Goal: Check status: Check status

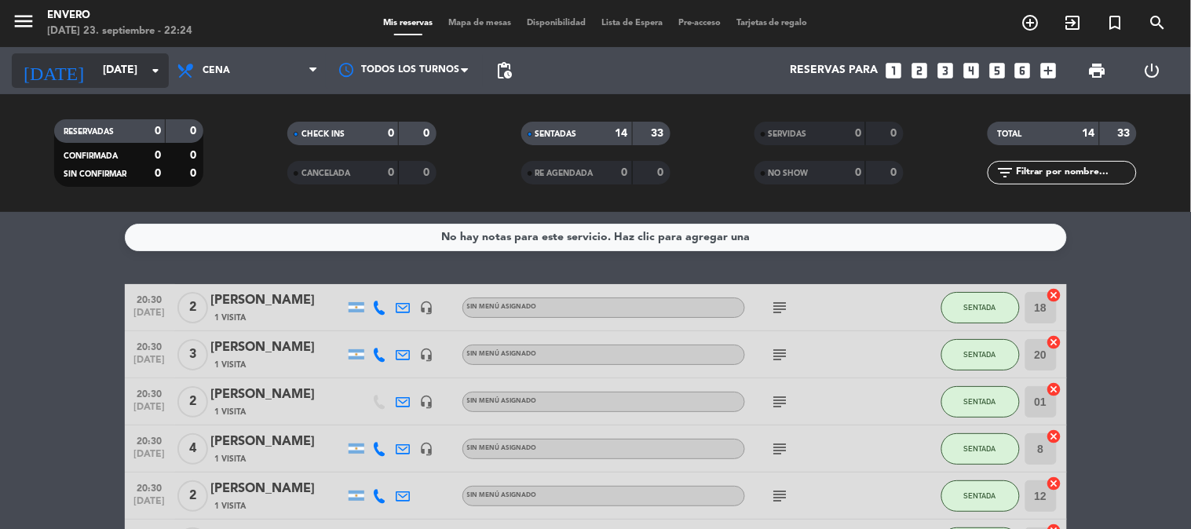
click at [115, 67] on input "[DATE]" at bounding box center [169, 71] width 149 height 28
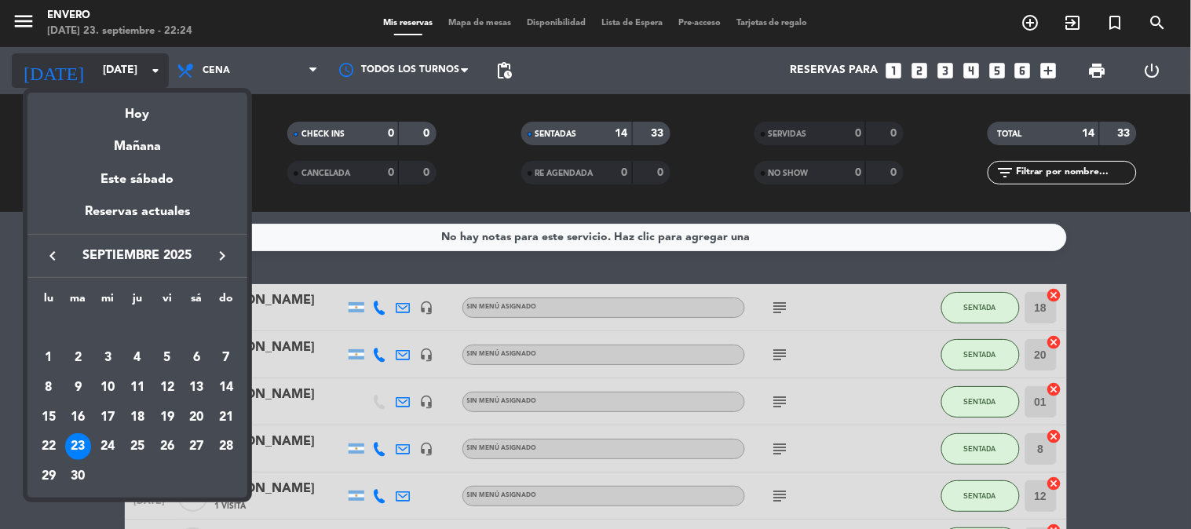
click at [115, 67] on div at bounding box center [595, 264] width 1191 height 529
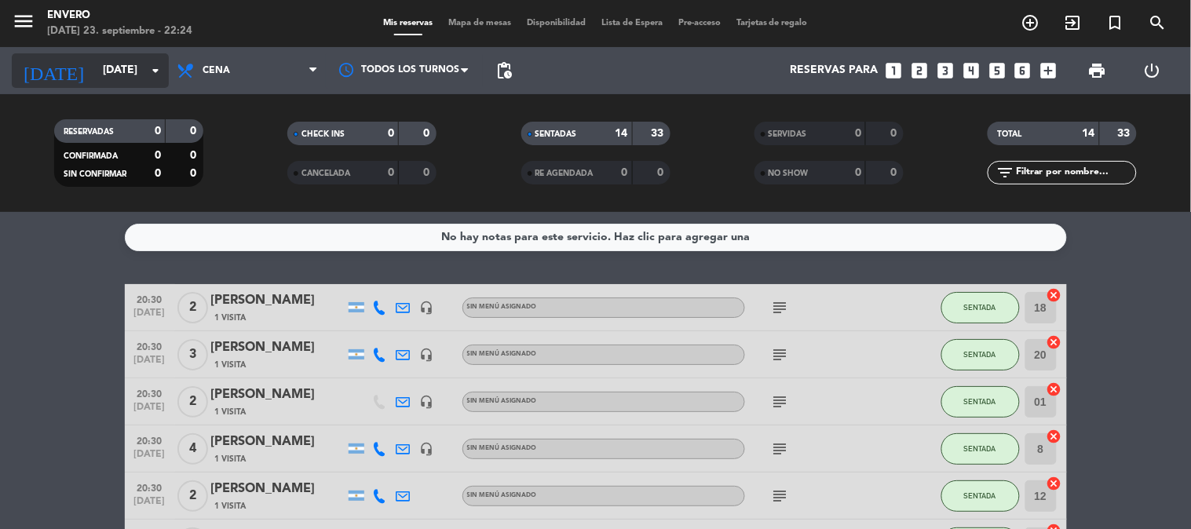
click at [115, 67] on input "[DATE]" at bounding box center [169, 71] width 149 height 28
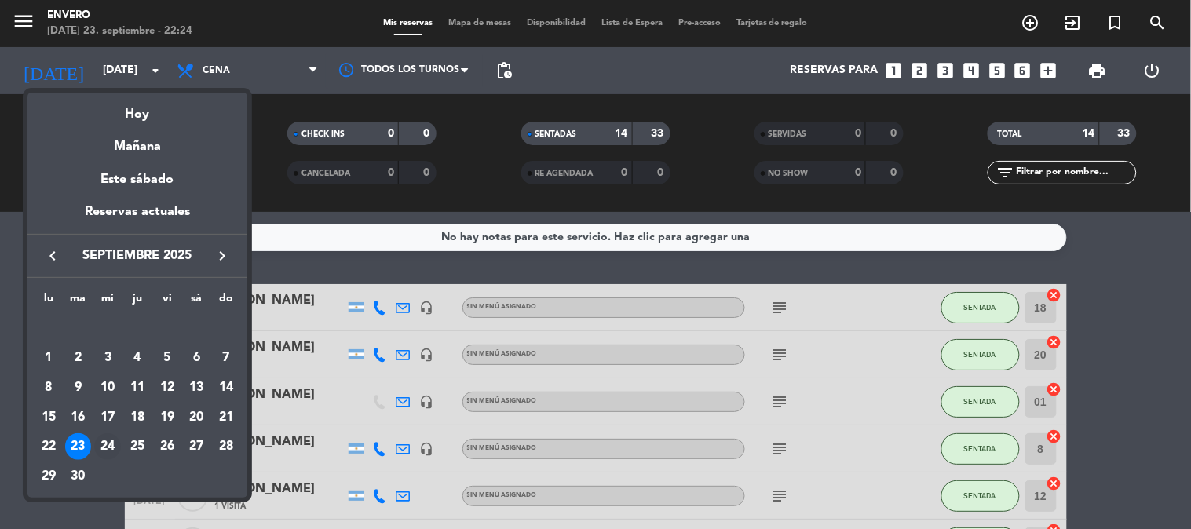
click at [99, 452] on div "24" at bounding box center [107, 447] width 27 height 27
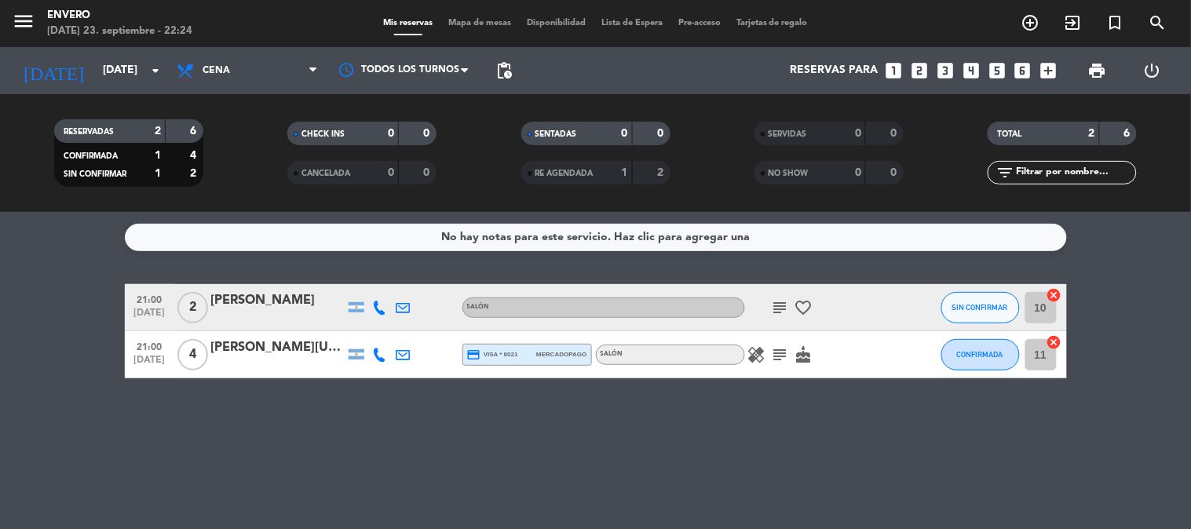
click at [785, 355] on icon "subject" at bounding box center [780, 355] width 19 height 19
click at [759, 352] on icon "healing" at bounding box center [757, 355] width 19 height 19
click at [782, 353] on icon "subject" at bounding box center [780, 355] width 19 height 19
click at [811, 356] on icon "cake" at bounding box center [804, 355] width 19 height 19
click at [787, 354] on icon "subject" at bounding box center [780, 355] width 19 height 19
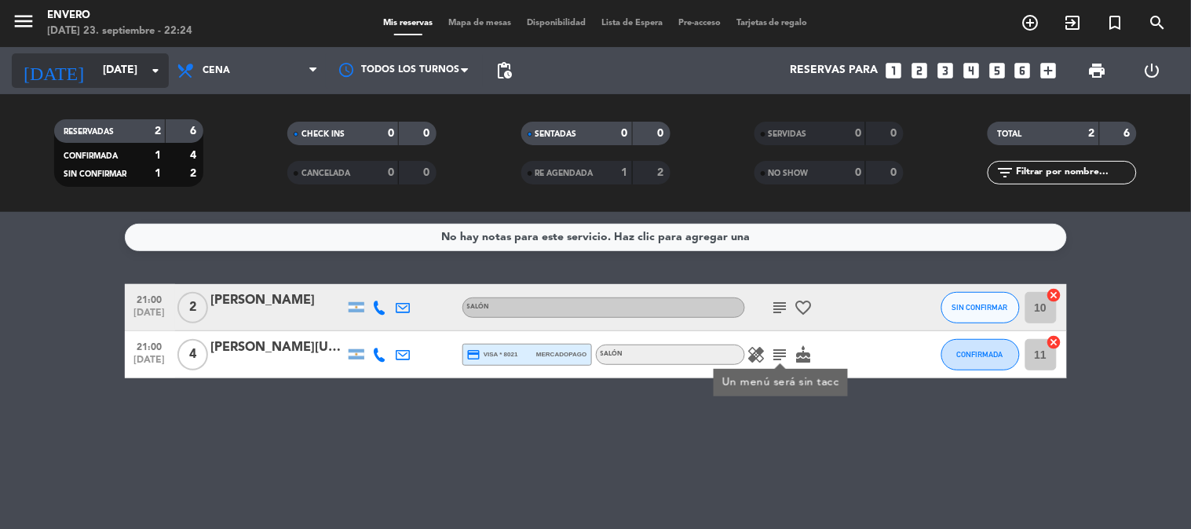
click at [148, 69] on icon "arrow_drop_down" at bounding box center [155, 70] width 19 height 19
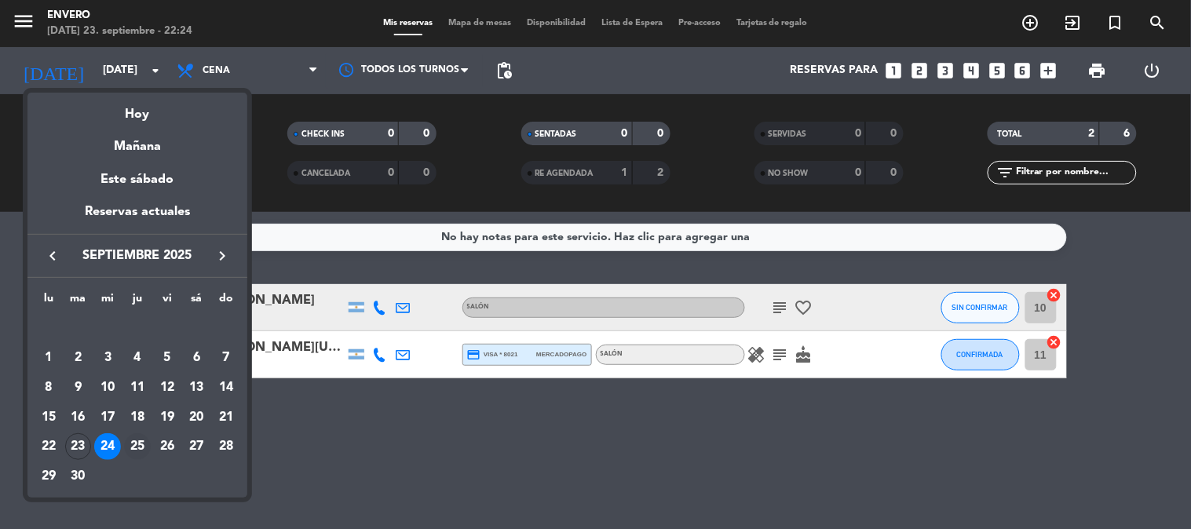
click at [140, 441] on div "25" at bounding box center [137, 447] width 27 height 27
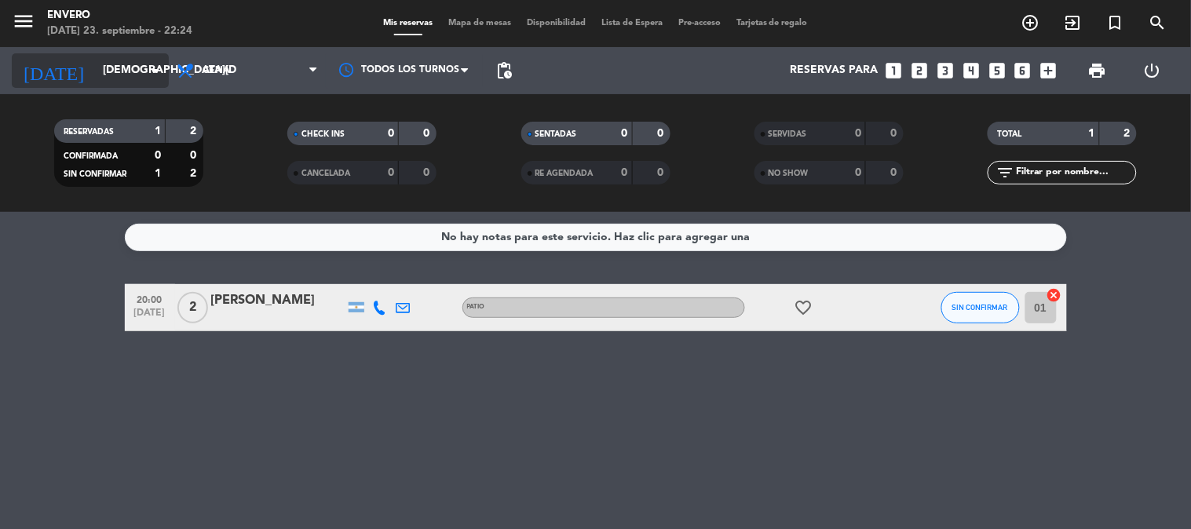
click at [95, 75] on input "[DEMOGRAPHIC_DATA][DATE]" at bounding box center [169, 71] width 149 height 28
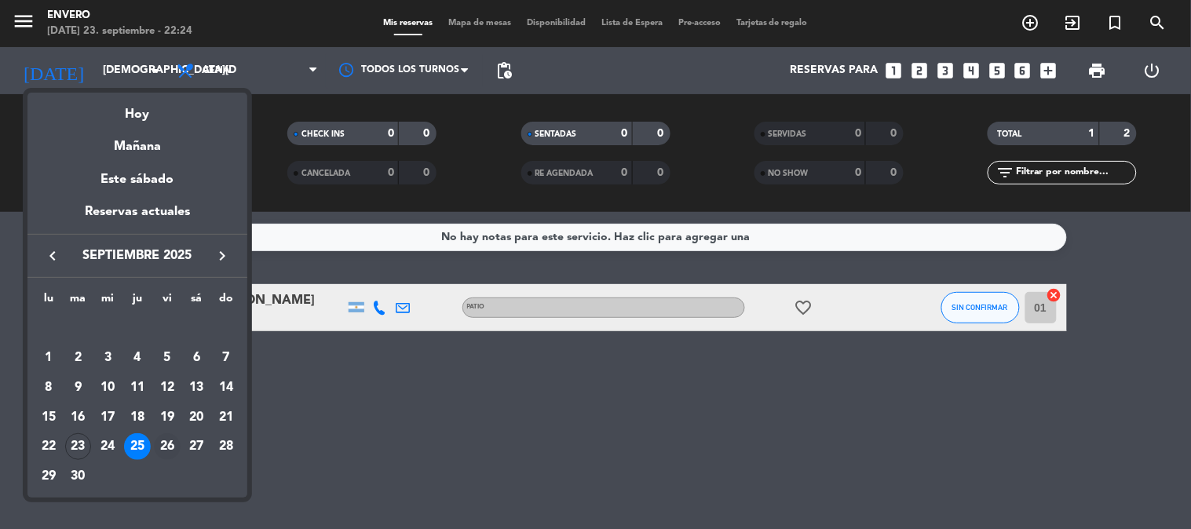
click at [165, 448] on div "26" at bounding box center [167, 447] width 27 height 27
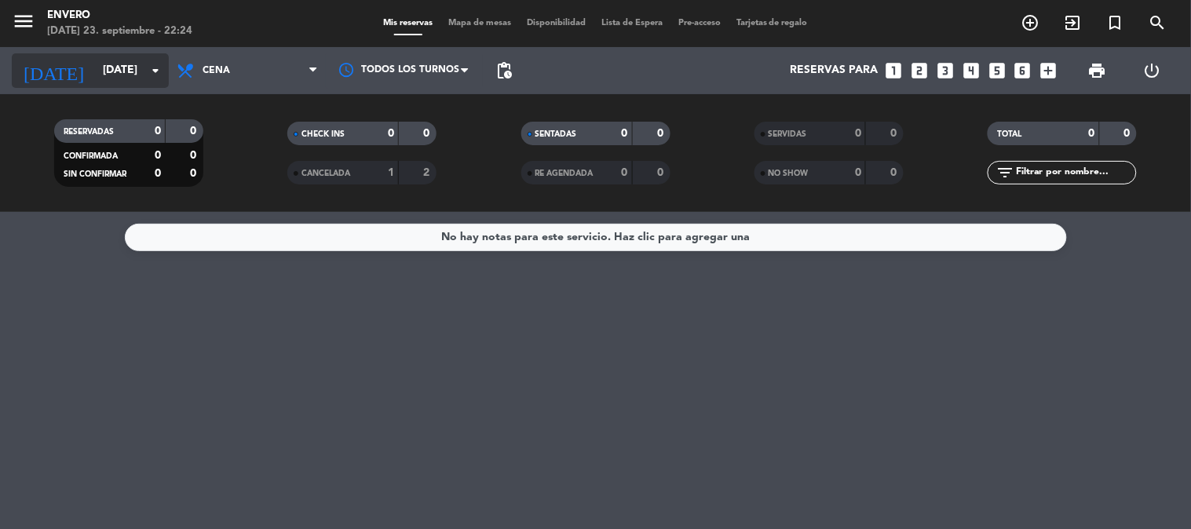
click at [132, 85] on div "[DATE] [DATE] arrow_drop_down" at bounding box center [90, 70] width 157 height 35
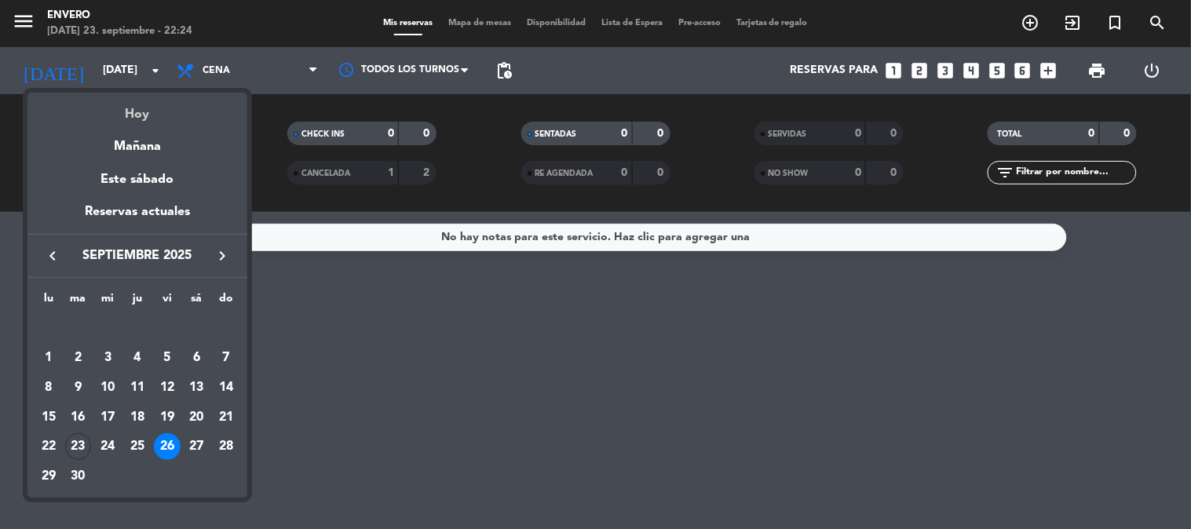
click at [135, 108] on div "Hoy" at bounding box center [137, 109] width 220 height 32
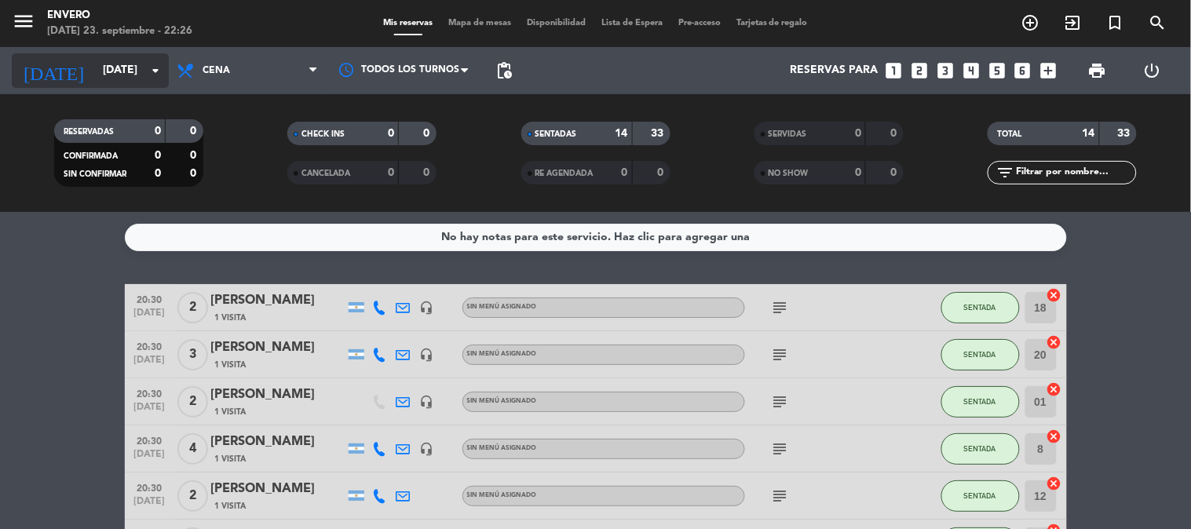
click at [112, 68] on input "[DATE]" at bounding box center [169, 71] width 149 height 28
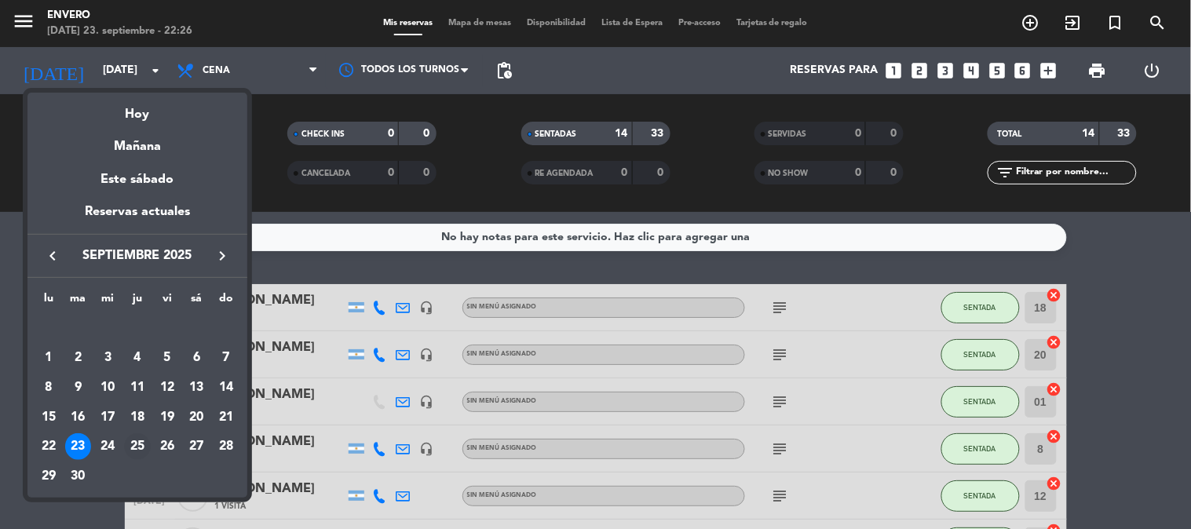
click at [138, 448] on div "25" at bounding box center [137, 447] width 27 height 27
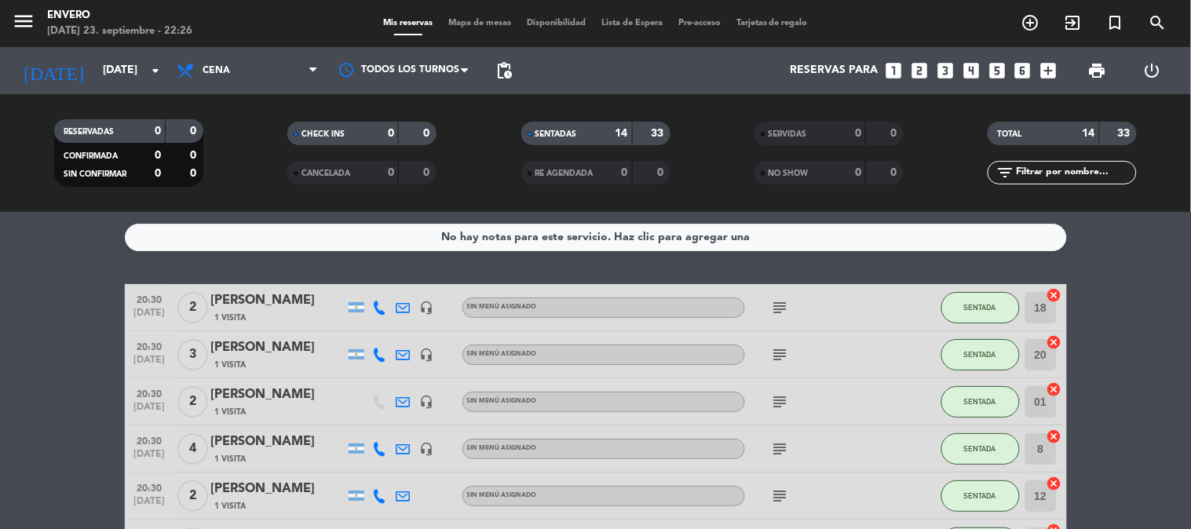
type input "[DEMOGRAPHIC_DATA][DATE]"
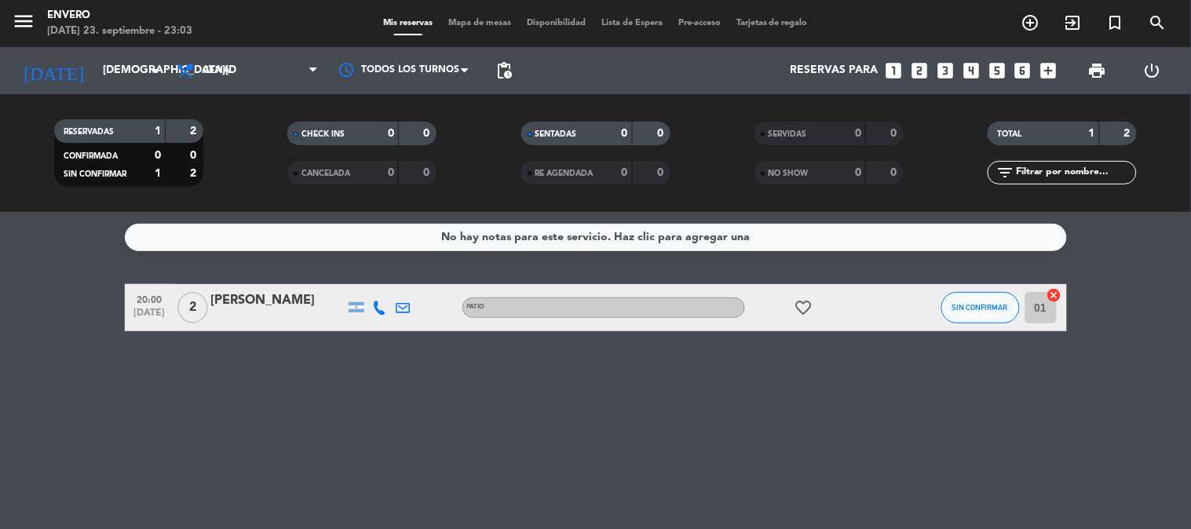
click at [262, 300] on div "[PERSON_NAME]" at bounding box center [278, 301] width 134 height 20
